Goal: Information Seeking & Learning: Understand process/instructions

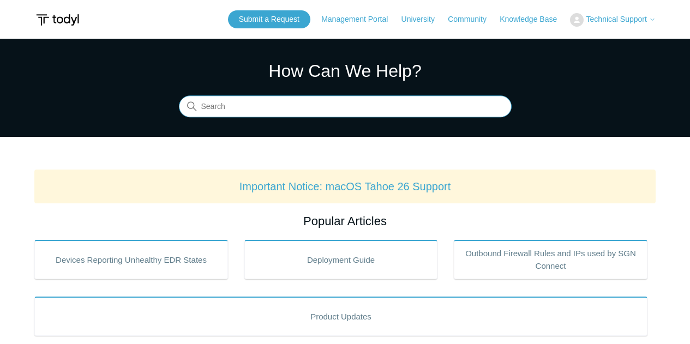
click at [291, 112] on input "Search" at bounding box center [345, 107] width 333 height 22
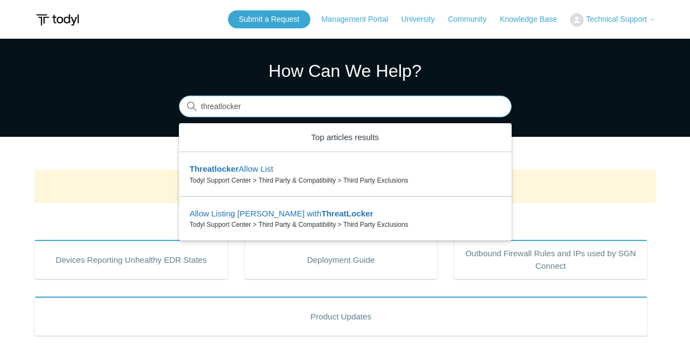
type input "threatlocker"
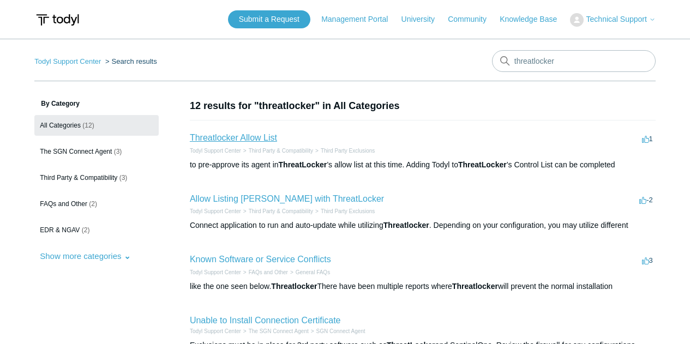
click at [253, 140] on link "Threatlocker Allow List" at bounding box center [233, 137] width 87 height 9
click at [238, 199] on link "Allow Listing [PERSON_NAME] with ThreatLocker" at bounding box center [287, 198] width 194 height 9
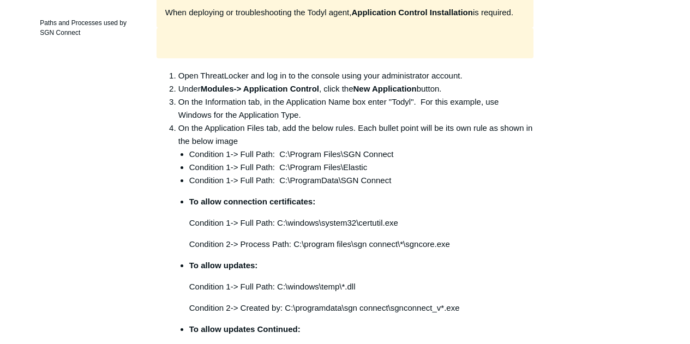
scroll to position [273, 0]
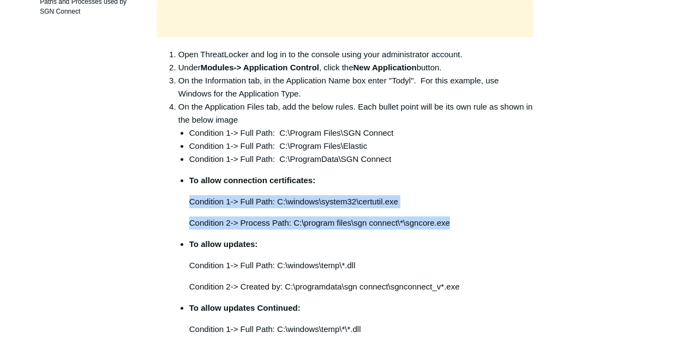
drag, startPoint x: 458, startPoint y: 194, endPoint x: 186, endPoint y: 172, distance: 272.6
copy li "Condition 1-> Full Path: C:\windows\system32\certutil.exe Condition 2-> Process…"
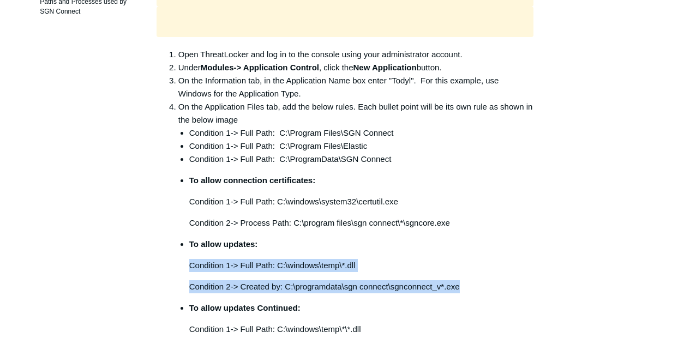
drag, startPoint x: 468, startPoint y: 259, endPoint x: 187, endPoint y: 237, distance: 281.9
copy li "Condition 1-> Full Path: C:\windows\temp\*.dll Condition 2-> Created by: C:\pro…"
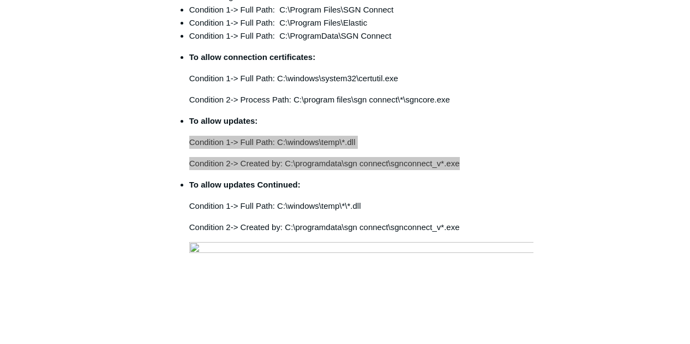
scroll to position [437, 0]
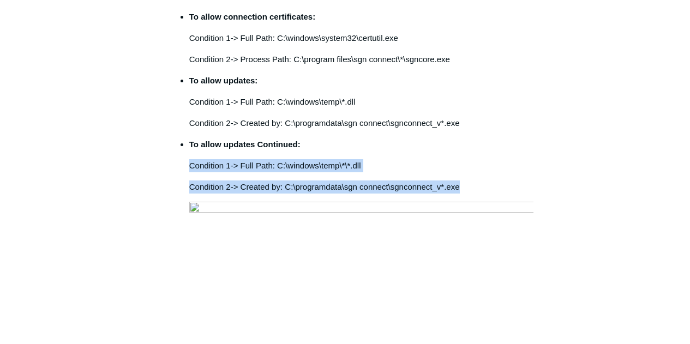
drag, startPoint x: 462, startPoint y: 161, endPoint x: 190, endPoint y: 139, distance: 272.7
click at [190, 139] on li "To allow updates Continued: Condition 1-> Full Path: C:\windows\temp\*\*.dll Co…" at bounding box center [361, 313] width 344 height 350
copy li "Condition 1-> Full Path: C:\windows\temp\*\*.dll Condition 2-> Created by: C:\p…"
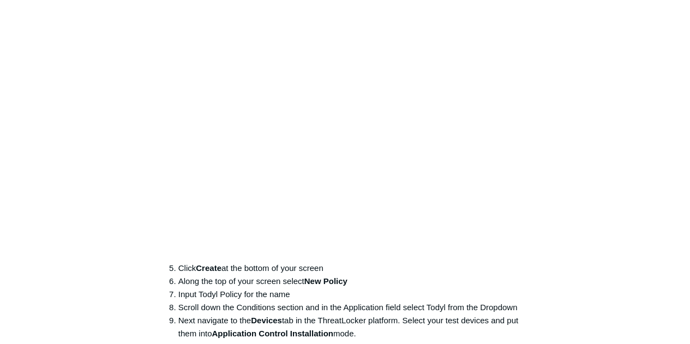
scroll to position [764, 0]
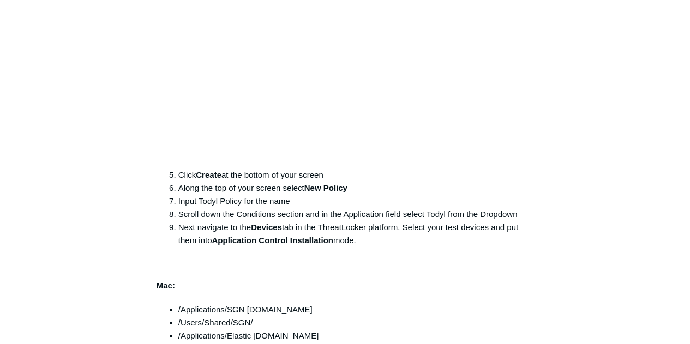
click at [396, 258] on p at bounding box center [345, 264] width 377 height 13
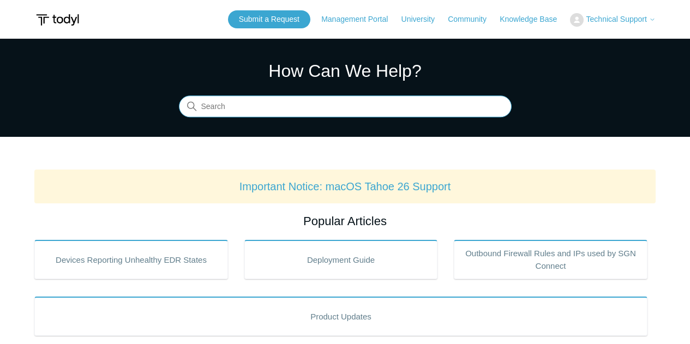
click at [291, 101] on input "Search" at bounding box center [345, 107] width 333 height 22
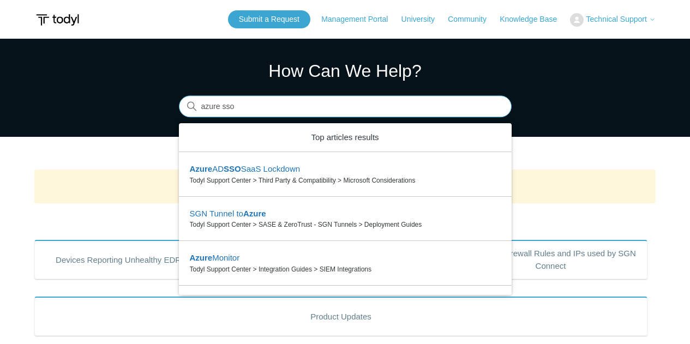
type input "azure sso"
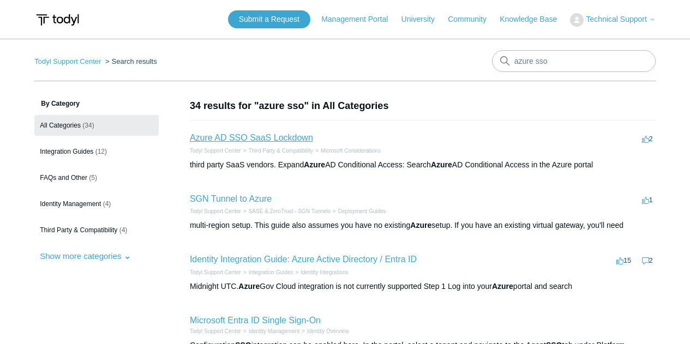
click at [271, 138] on link "Azure AD SSO SaaS Lockdown" at bounding box center [251, 137] width 123 height 9
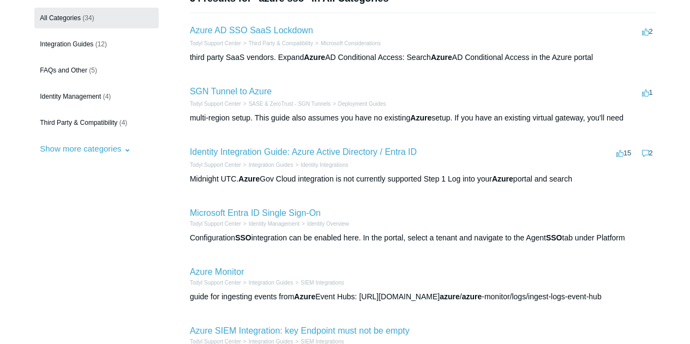
scroll to position [109, 0]
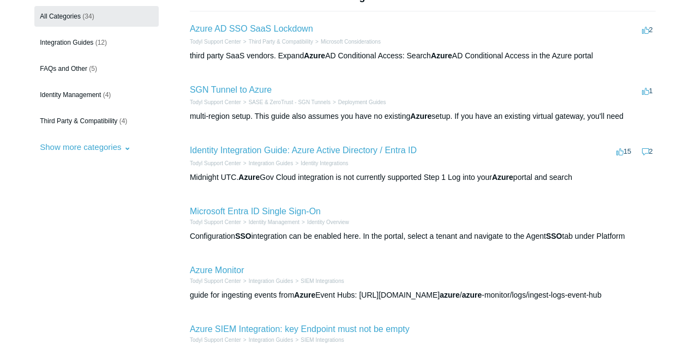
click at [271, 218] on li "Identity Management" at bounding box center [270, 222] width 58 height 8
click at [273, 204] on li "Microsoft Entra ID Single Sign-On Todyl Support Center Identity Management Iden…" at bounding box center [423, 223] width 466 height 59
click at [271, 214] on link "Microsoft Entra ID Single Sign-On" at bounding box center [255, 211] width 131 height 9
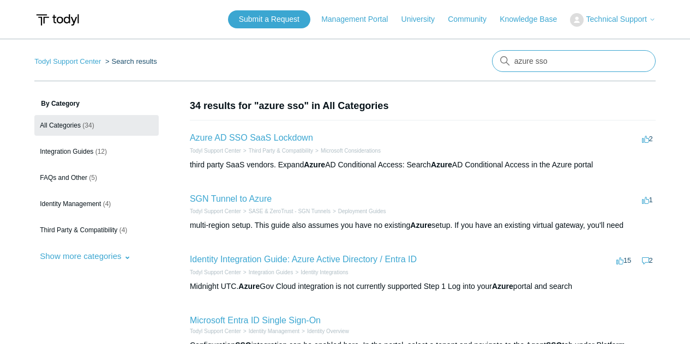
drag, startPoint x: 554, startPoint y: 61, endPoint x: 435, endPoint y: 61, distance: 118.4
click at [435, 61] on nav "Todyl Support Center Search results azure sso" at bounding box center [345, 65] width 622 height 31
type input "sso"
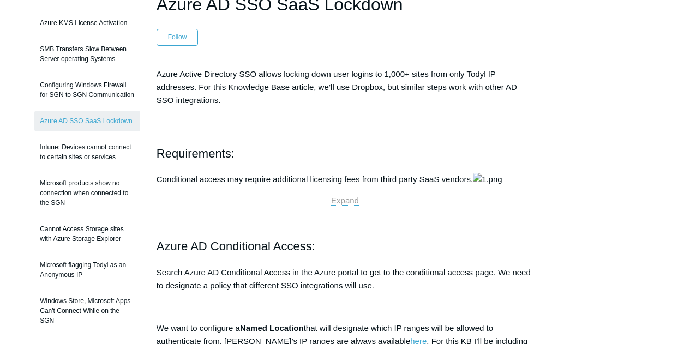
scroll to position [164, 0]
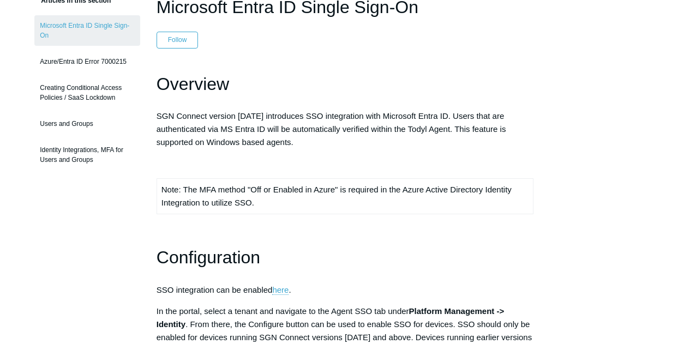
scroll to position [109, 0]
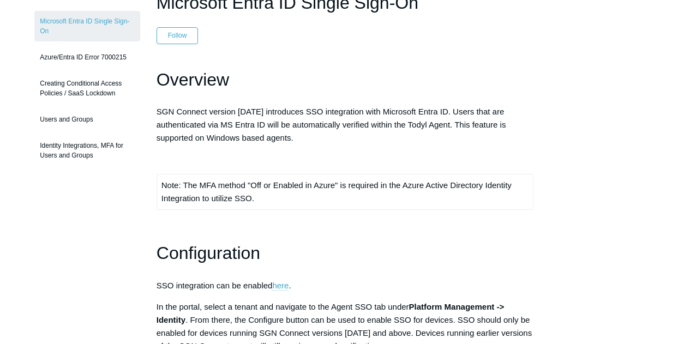
click at [288, 286] on link "here" at bounding box center [280, 286] width 16 height 10
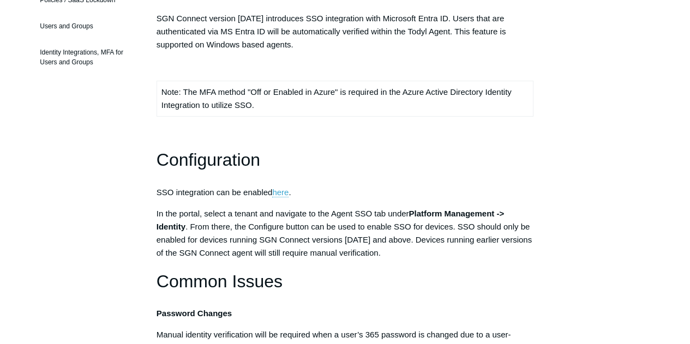
scroll to position [218, 0]
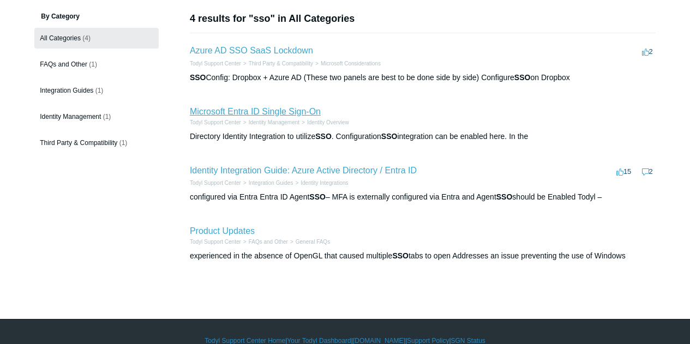
scroll to position [105, 0]
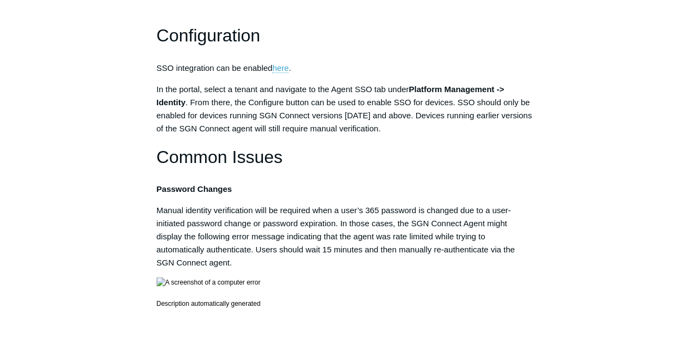
scroll to position [327, 0]
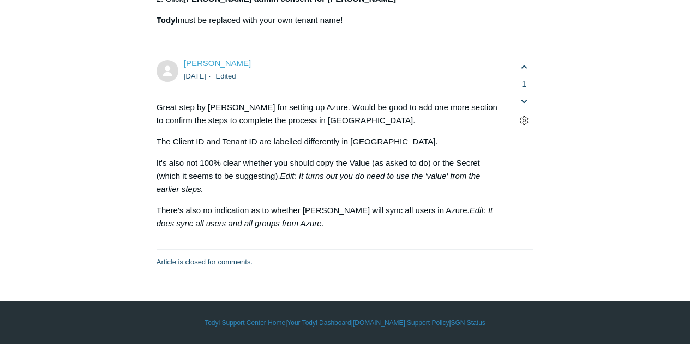
scroll to position [6712, 0]
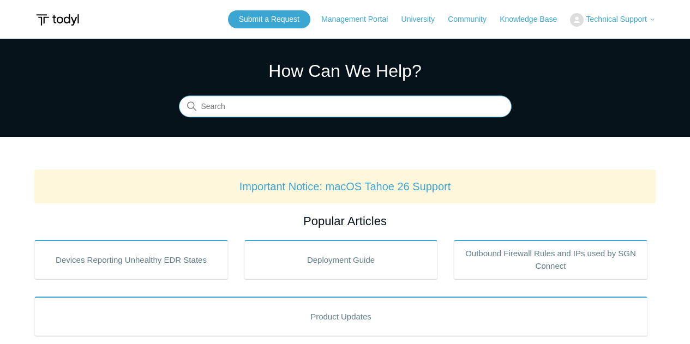
click at [289, 109] on input "Search" at bounding box center [345, 107] width 333 height 22
type input "365"
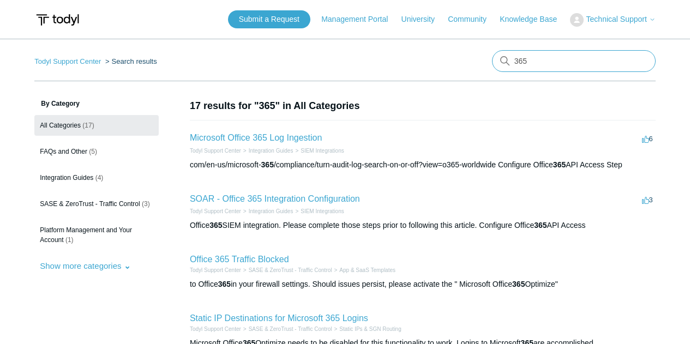
drag, startPoint x: 548, startPoint y: 62, endPoint x: 484, endPoint y: 67, distance: 64.6
click at [482, 65] on nav "Todyl Support Center Search results 365" at bounding box center [345, 65] width 622 height 31
type input "azure identity"
click at [584, 53] on input "azure identity" at bounding box center [574, 61] width 164 height 22
click at [583, 60] on input "azure identity" at bounding box center [574, 61] width 164 height 22
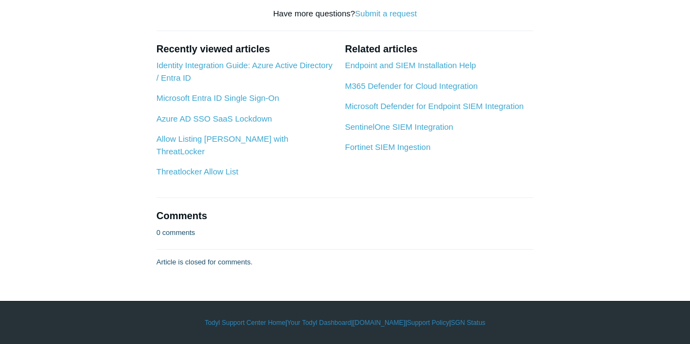
scroll to position [4420, 0]
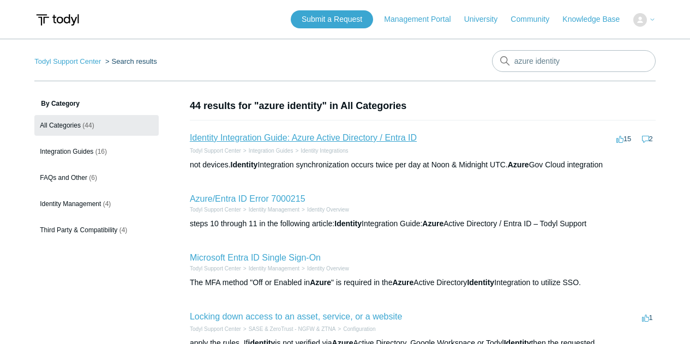
click at [363, 140] on link "Identity Integration Guide: Azure Active Directory / Entra ID" at bounding box center [303, 137] width 227 height 9
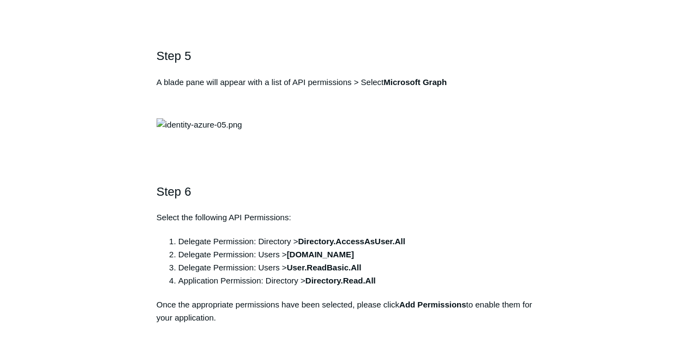
scroll to position [1091, 0]
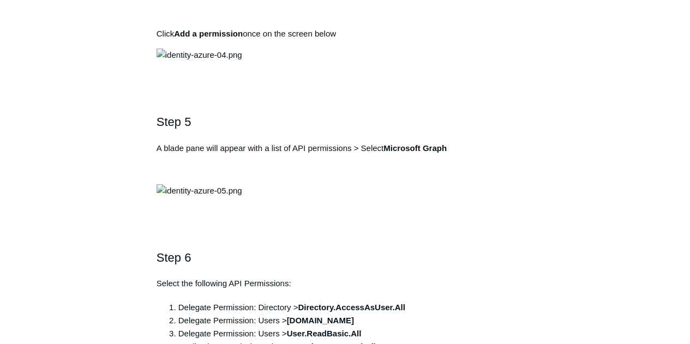
drag, startPoint x: 307, startPoint y: 133, endPoint x: 153, endPoint y: 137, distance: 153.9
copy pre "https://auth.todyl.com/v1/login/callback"
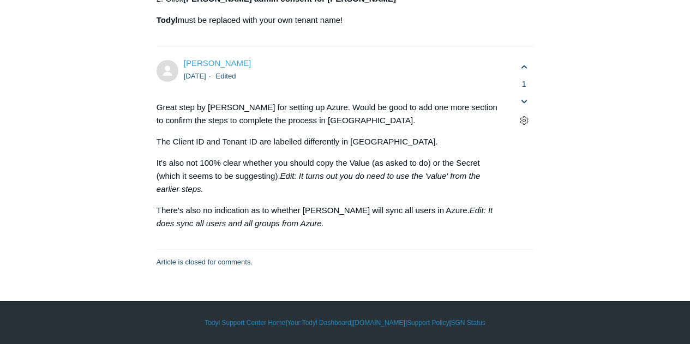
scroll to position [5075, 0]
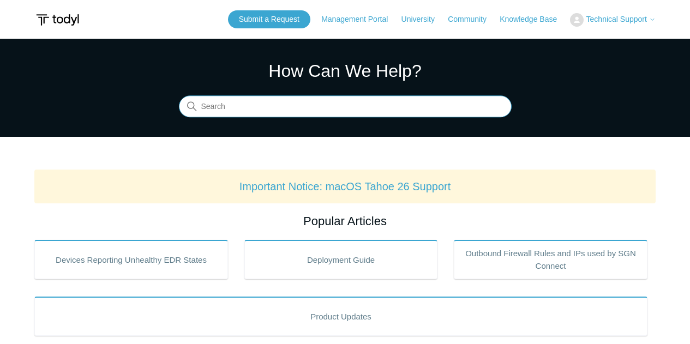
click at [310, 102] on input "Search" at bounding box center [345, 107] width 333 height 22
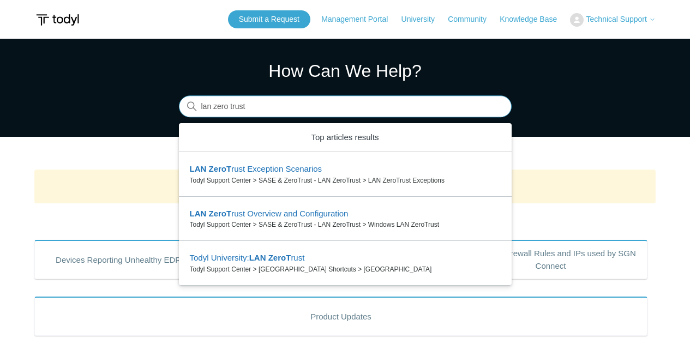
type input "lan zero trust"
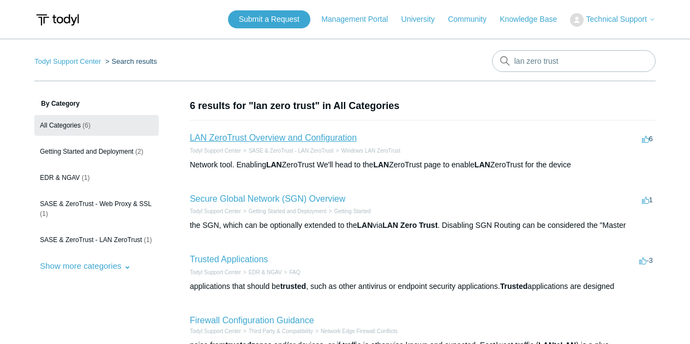
click at [286, 141] on link "LAN ZeroTrust Overview and Configuration" at bounding box center [273, 137] width 167 height 9
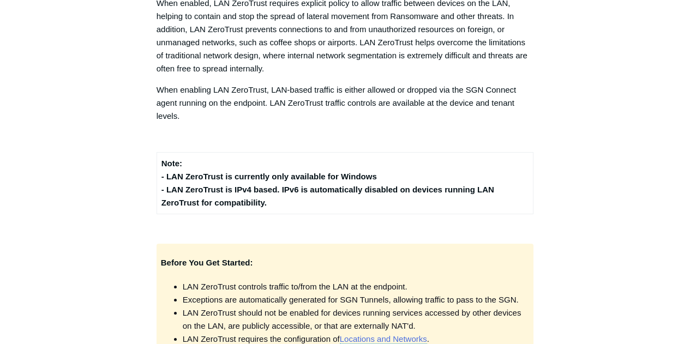
scroll to position [218, 0]
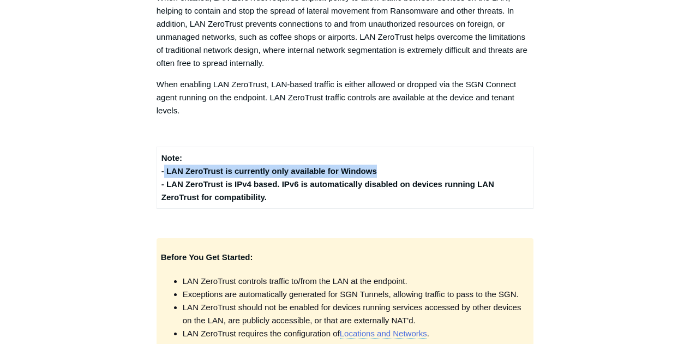
drag, startPoint x: 384, startPoint y: 172, endPoint x: 163, endPoint y: 170, distance: 221.0
click at [163, 170] on td "Note: - LAN ZeroTrust is currently only available for Windows - LAN ZeroTrust i…" at bounding box center [345, 178] width 377 height 62
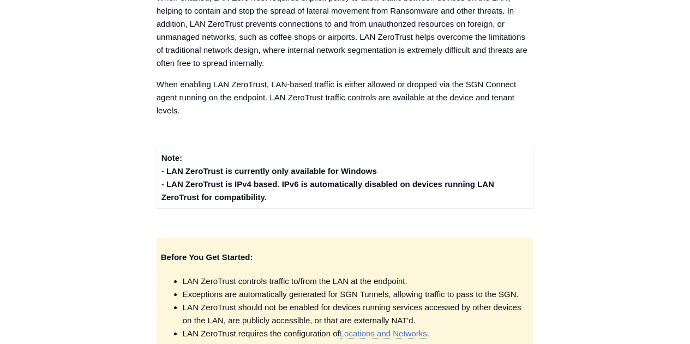
click at [445, 155] on td "Note: - LAN ZeroTrust is currently only available for Windows - LAN ZeroTrust i…" at bounding box center [345, 178] width 377 height 62
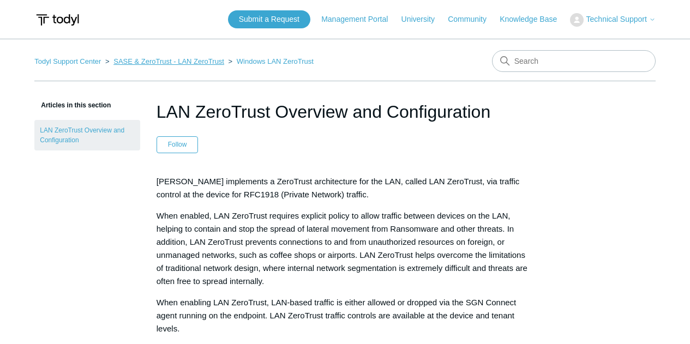
click at [131, 62] on link "SASE & ZeroTrust - LAN ZeroTrust" at bounding box center [169, 61] width 111 height 8
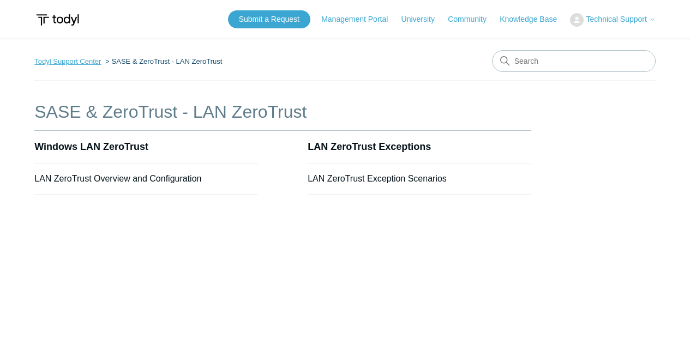
click at [57, 62] on link "Todyl Support Center" at bounding box center [67, 61] width 67 height 8
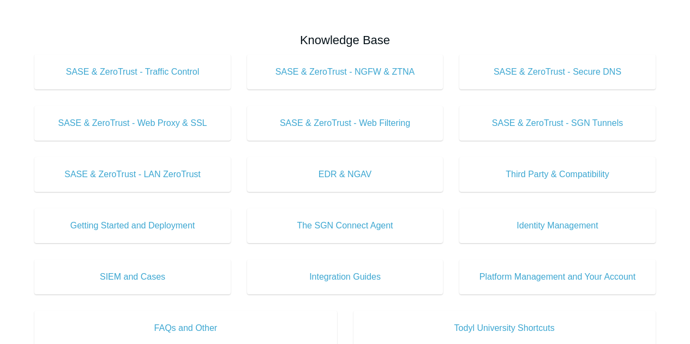
scroll to position [327, 0]
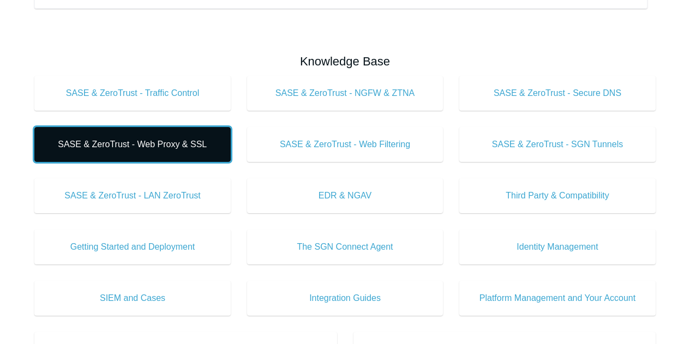
click at [170, 142] on span "SASE & ZeroTrust - Web Proxy & SSL" at bounding box center [133, 144] width 164 height 13
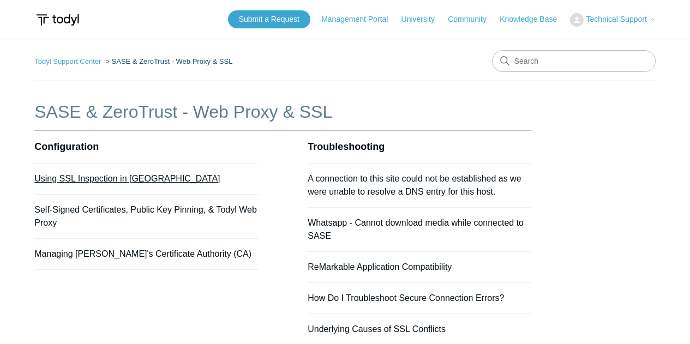
click at [100, 174] on link "Using SSL Inspection in [GEOGRAPHIC_DATA]" at bounding box center [127, 178] width 186 height 9
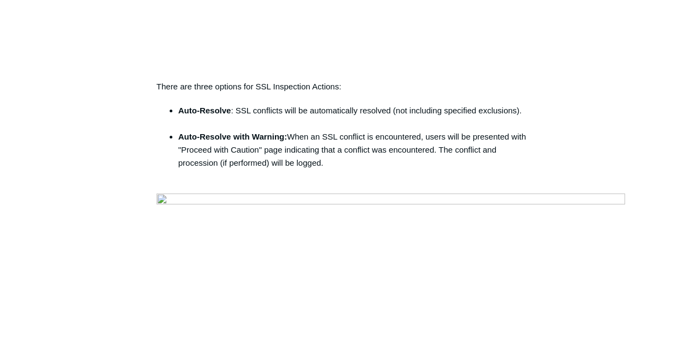
scroll to position [982, 0]
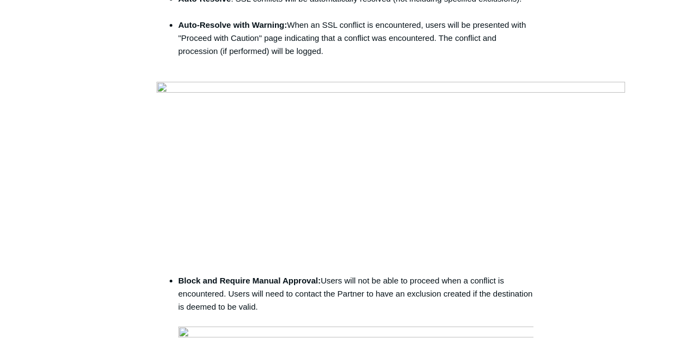
drag, startPoint x: 527, startPoint y: 132, endPoint x: 181, endPoint y: 137, distance: 346.6
click at [181, 19] on li "Auto-Resolve : SSL conflicts will be automatically resolved (not including spec…" at bounding box center [355, 5] width 355 height 26
copy li "Auto-Resolve : SSL conflicts will be automatically resolved (not including spec…"
drag, startPoint x: 252, startPoint y: 77, endPoint x: 257, endPoint y: 63, distance: 15.7
click at [252, 77] on div "The Todyl security platform allows for SSL Inspection polices to be created and…" at bounding box center [345, 79] width 377 height 1772
